Goal: Task Accomplishment & Management: Use online tool/utility

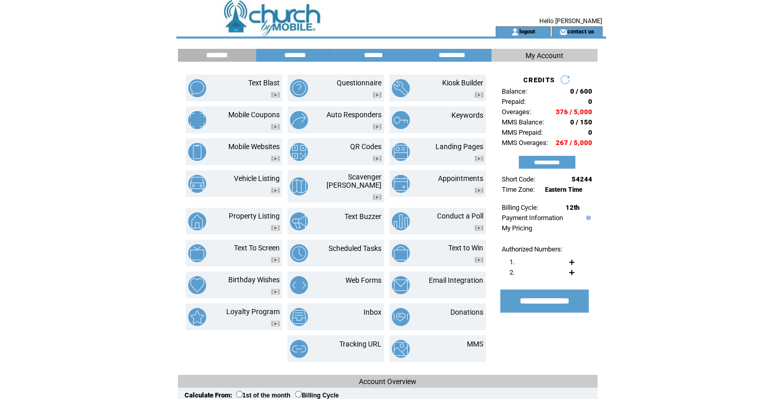
click at [291, 21] on td at bounding box center [317, 13] width 282 height 26
click at [370, 308] on link "Inbox" at bounding box center [373, 312] width 18 height 8
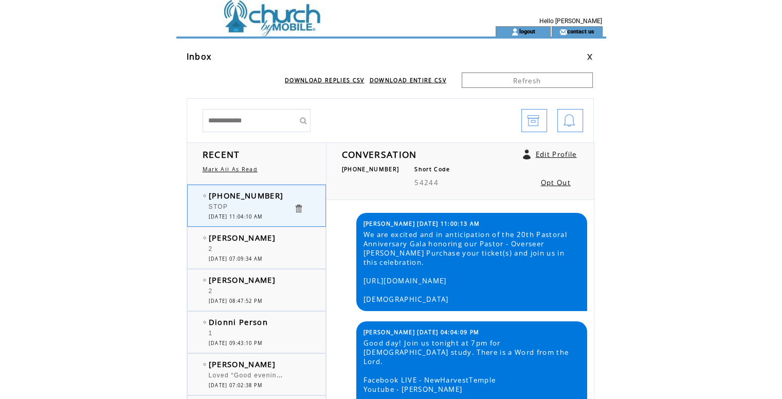
scroll to position [1420, 0]
